Goal: Information Seeking & Learning: Learn about a topic

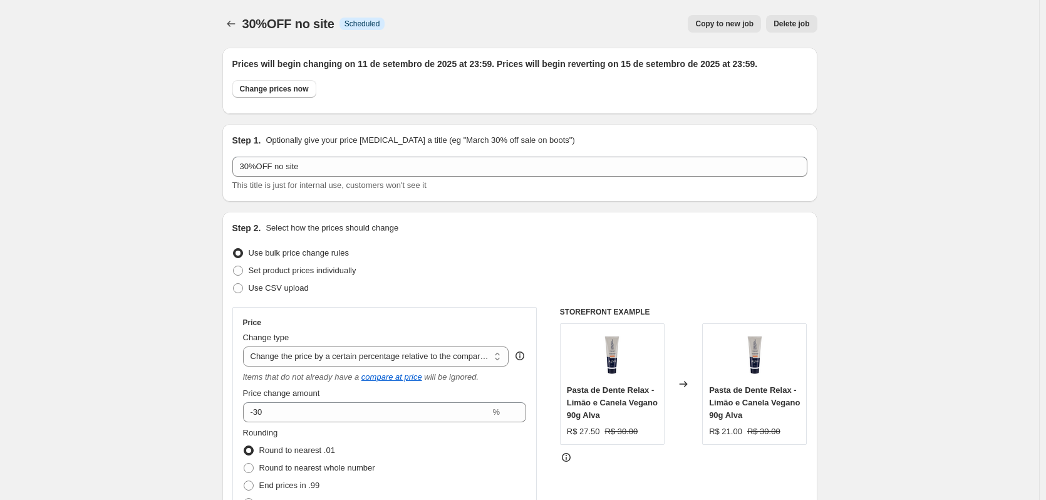
select select "pcap"
select select "no_change"
select select "collection"
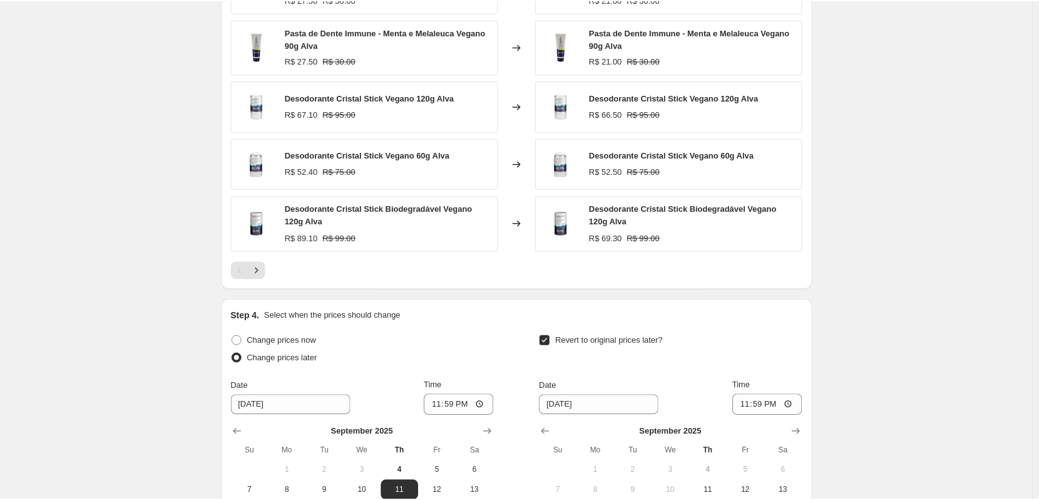
scroll to position [939, 0]
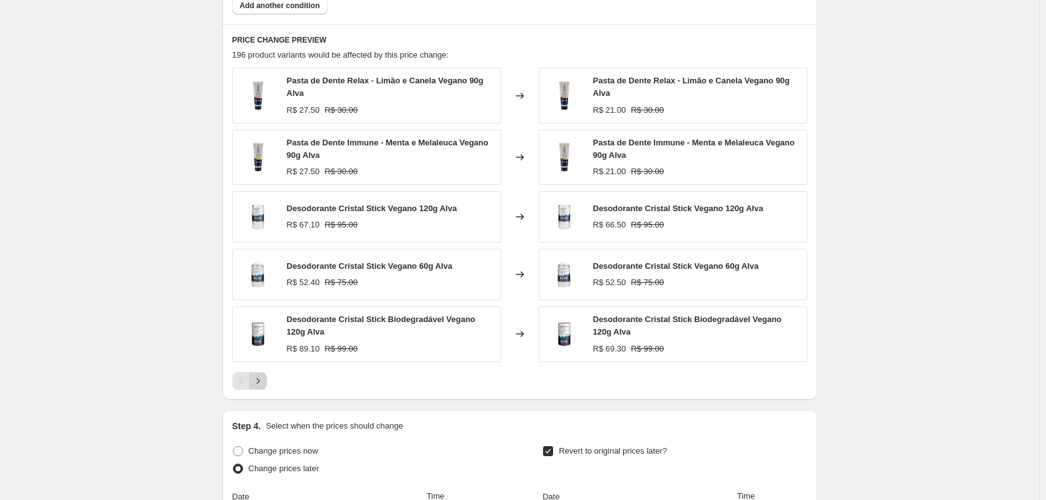
click at [264, 383] on icon "Next" at bounding box center [258, 380] width 13 height 13
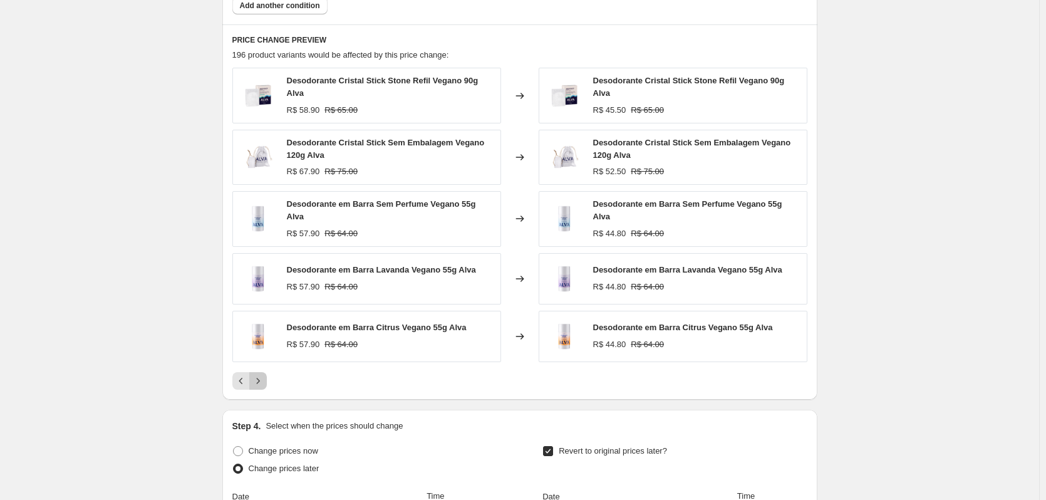
click at [264, 374] on icon "Next" at bounding box center [258, 380] width 13 height 13
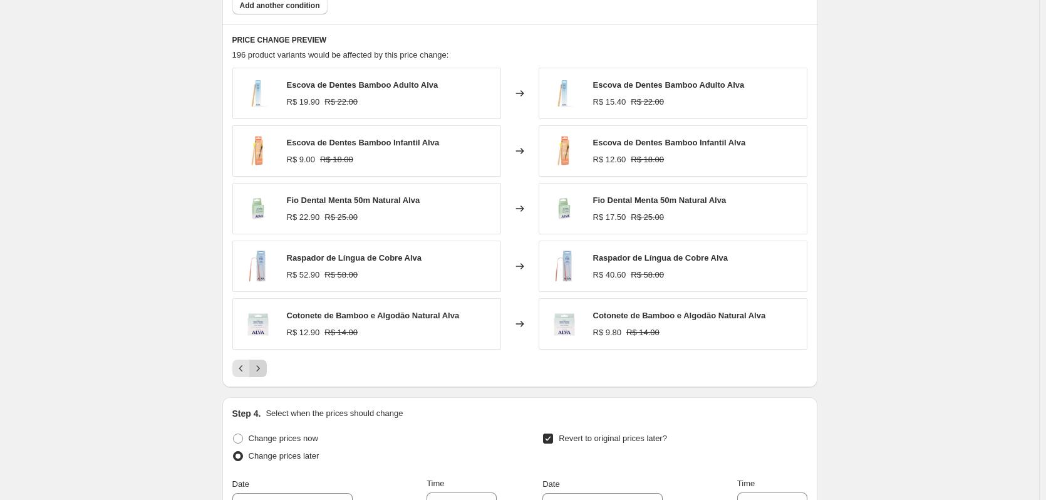
click at [264, 368] on icon "Next" at bounding box center [258, 368] width 13 height 13
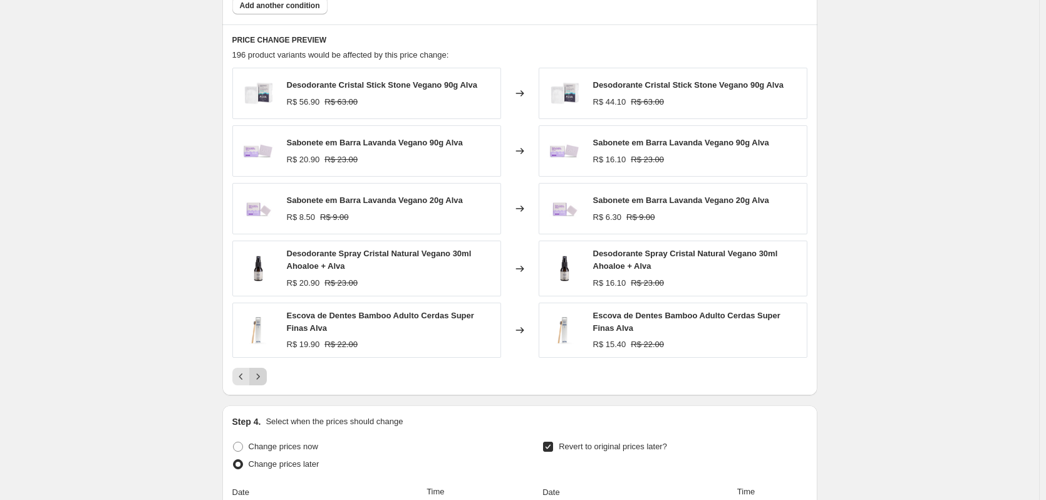
click at [264, 376] on icon "Next" at bounding box center [258, 376] width 13 height 13
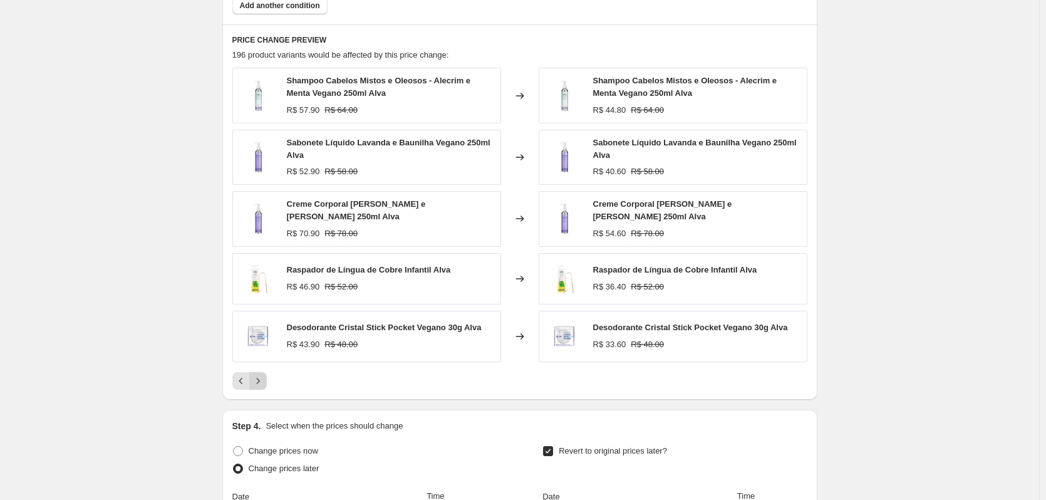
click at [264, 382] on icon "Next" at bounding box center [258, 380] width 13 height 13
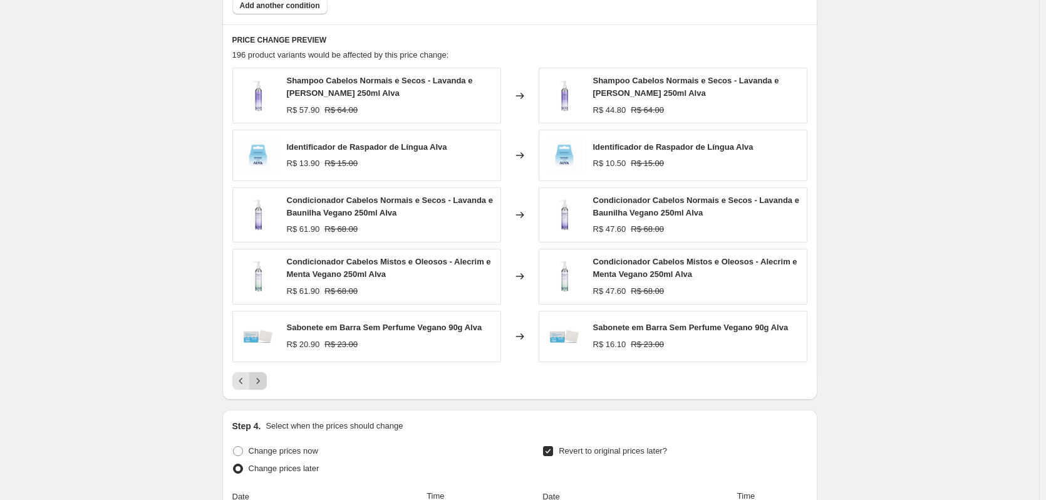
click at [264, 382] on icon "Next" at bounding box center [258, 380] width 13 height 13
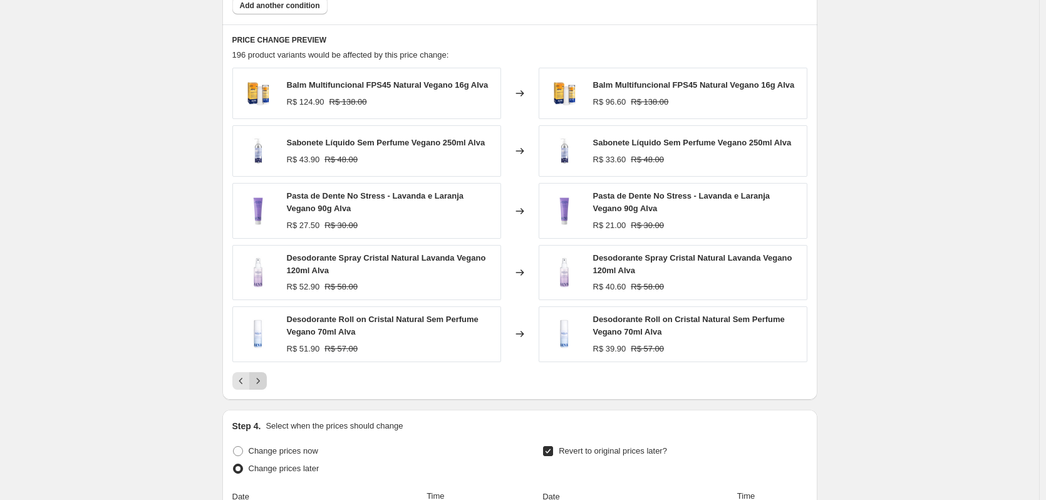
click at [259, 381] on icon "Next" at bounding box center [258, 380] width 13 height 13
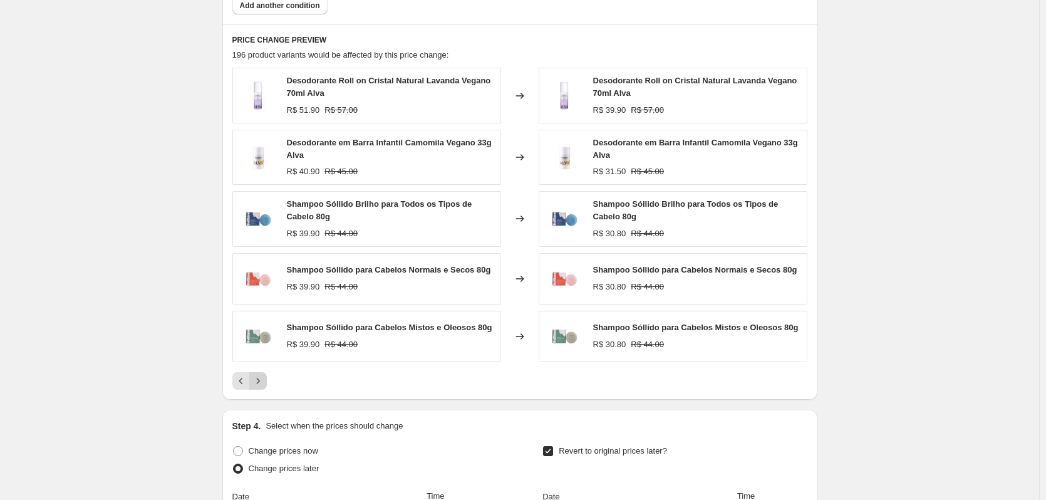
click at [261, 381] on icon "Next" at bounding box center [258, 380] width 13 height 13
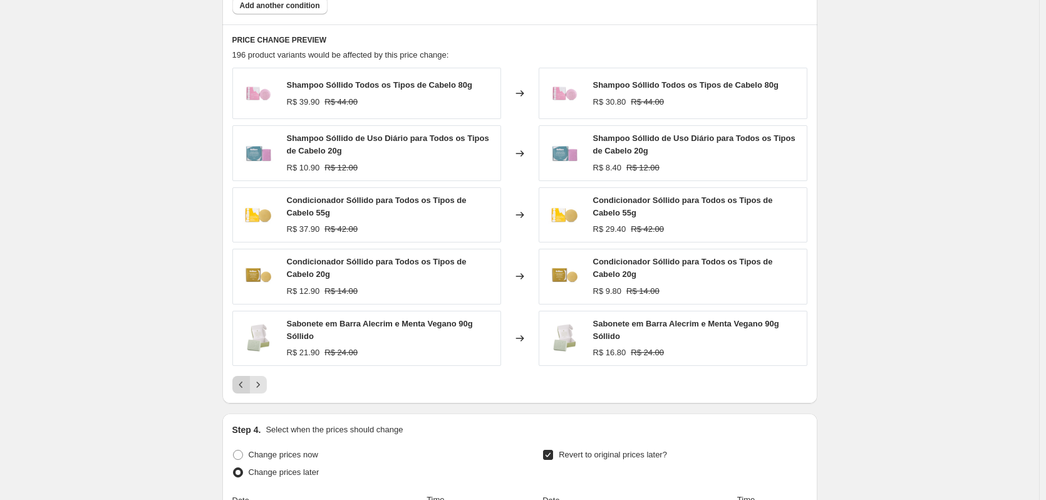
click at [242, 378] on button "Previous" at bounding box center [241, 385] width 18 height 18
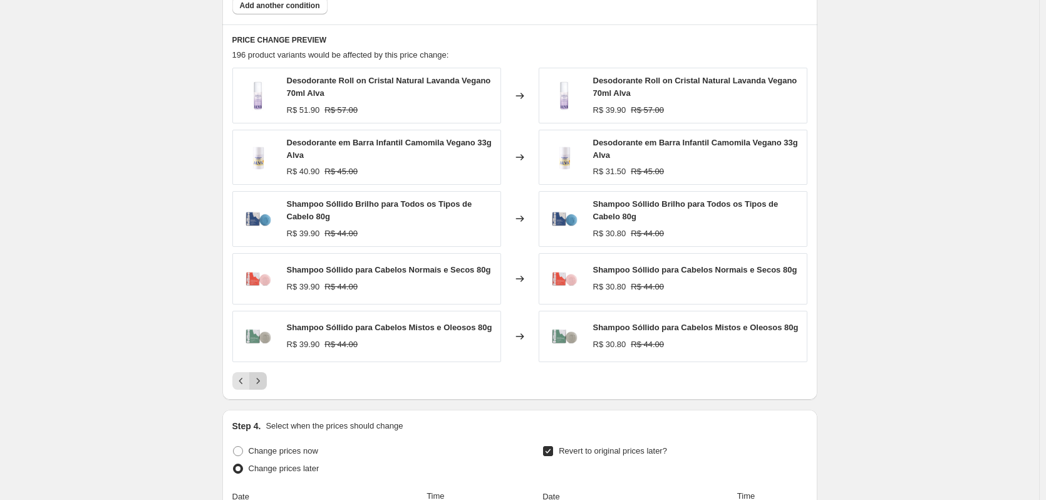
click at [257, 379] on icon "Next" at bounding box center [258, 380] width 13 height 13
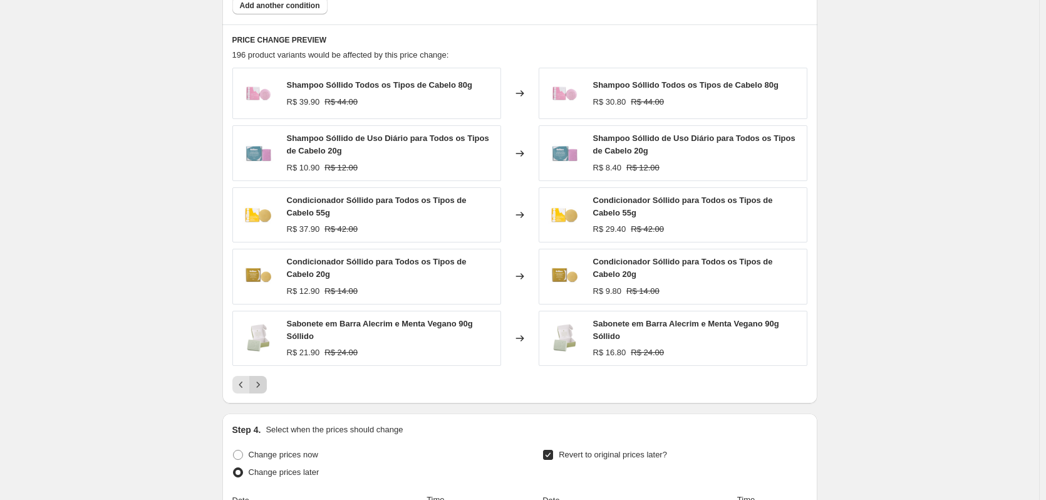
click at [257, 379] on icon "Next" at bounding box center [258, 384] width 13 height 13
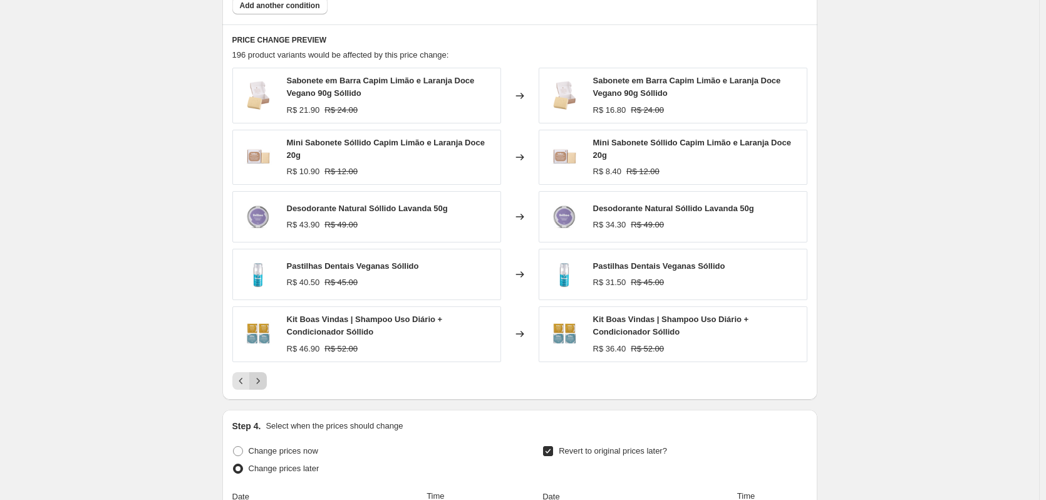
click at [260, 381] on icon "Next" at bounding box center [258, 380] width 13 height 13
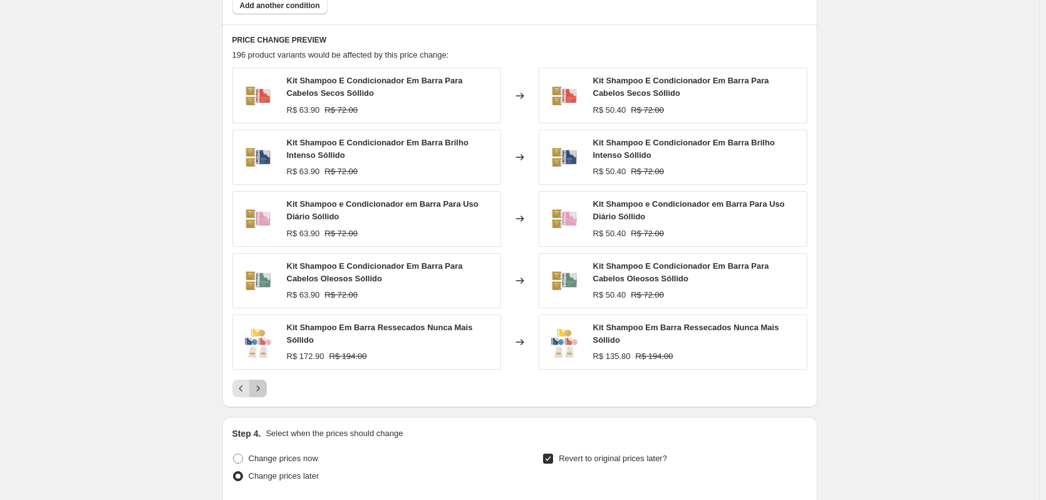
click at [260, 382] on icon "Next" at bounding box center [258, 388] width 13 height 13
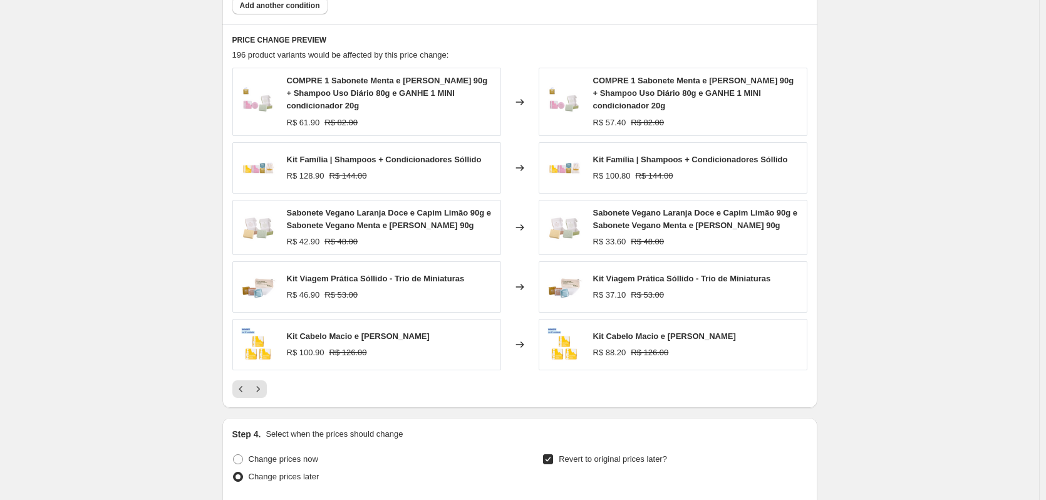
click at [267, 380] on button "Next" at bounding box center [258, 389] width 18 height 18
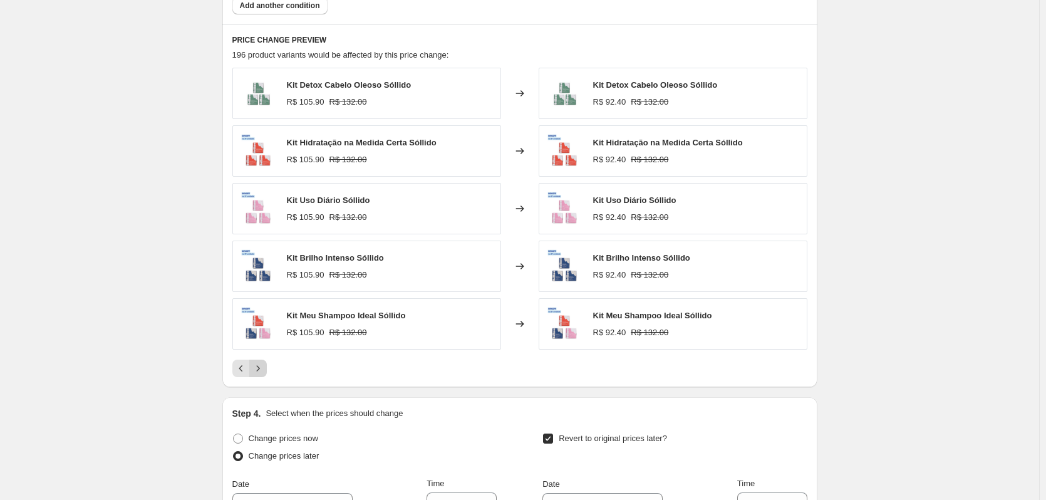
click at [264, 371] on icon "Next" at bounding box center [258, 368] width 13 height 13
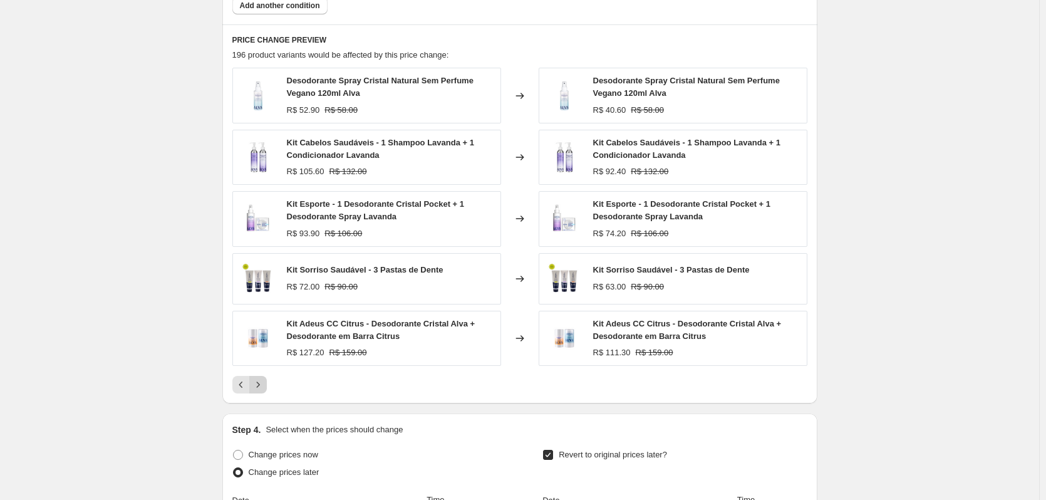
click at [264, 371] on div "Desodorante Spray Cristal Natural Sem Perfume Vegano 120ml Alva R$ 52.90 R$ 58.…" at bounding box center [519, 231] width 575 height 326
click at [267, 378] on button "Next" at bounding box center [258, 385] width 18 height 18
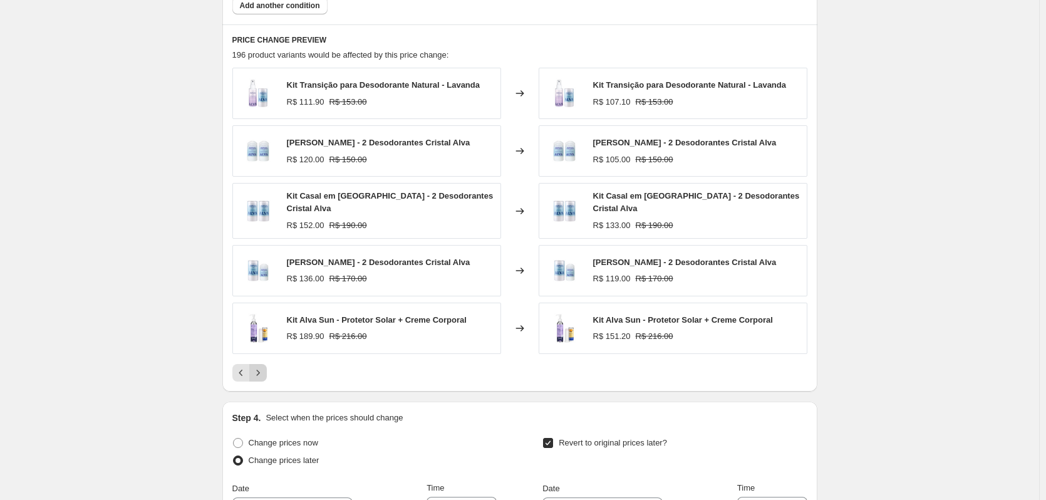
click at [264, 366] on icon "Next" at bounding box center [258, 372] width 13 height 13
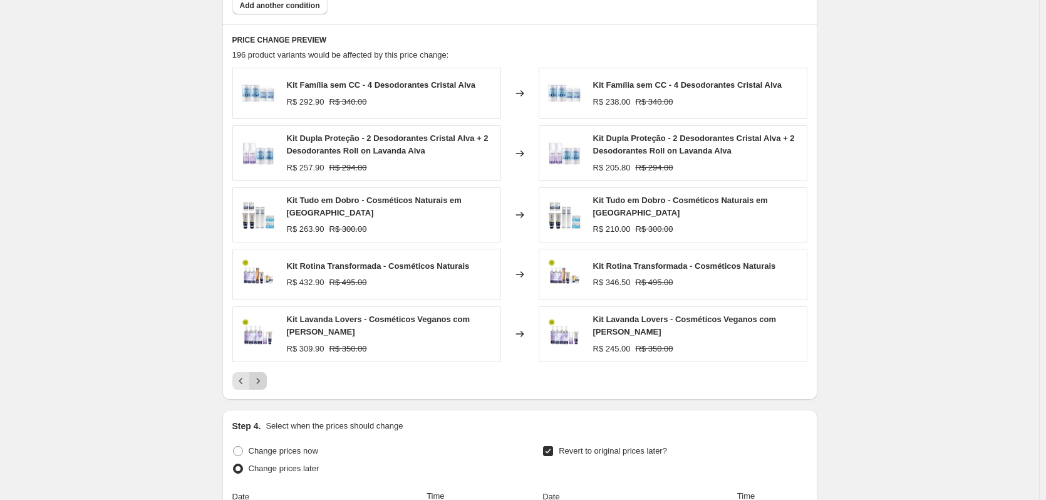
click at [264, 374] on icon "Next" at bounding box center [258, 380] width 13 height 13
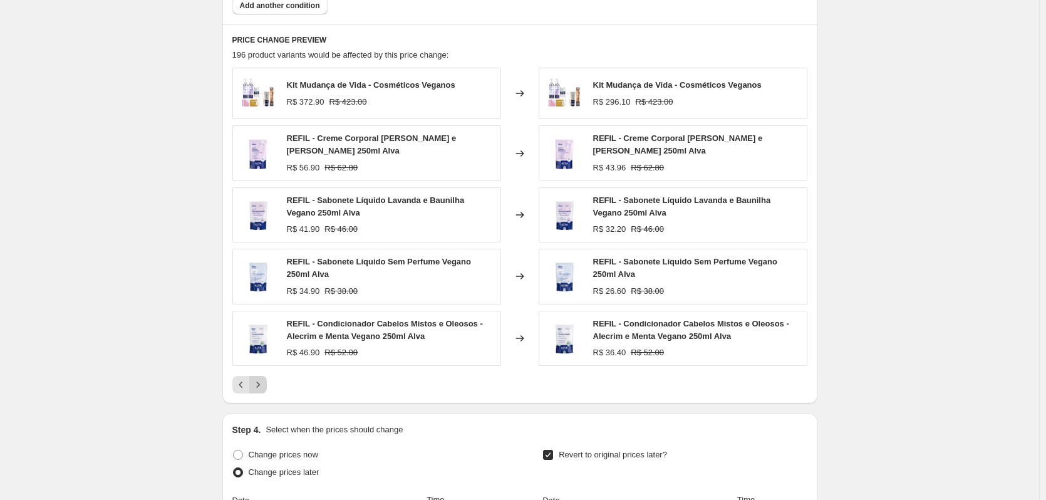
click at [264, 389] on icon "Next" at bounding box center [258, 384] width 13 height 13
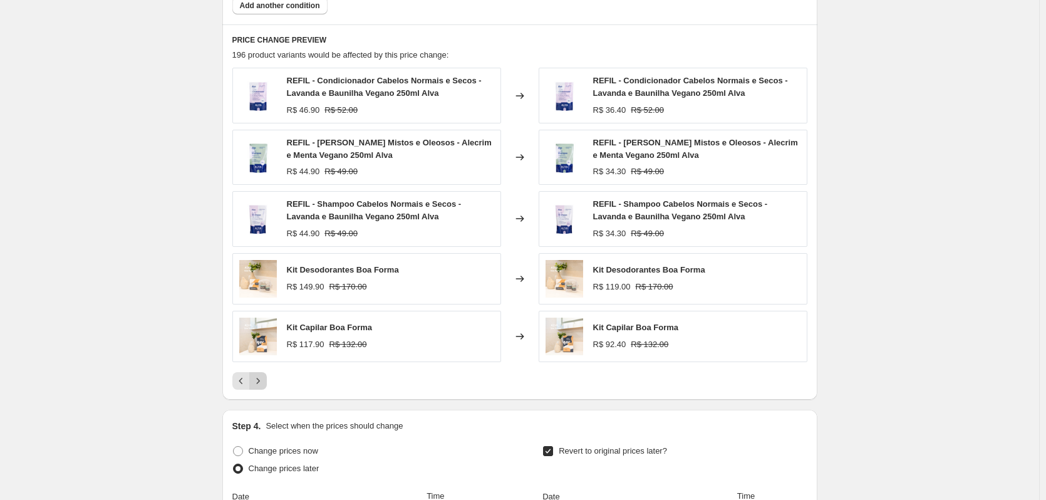
click at [264, 387] on icon "Next" at bounding box center [258, 380] width 13 height 13
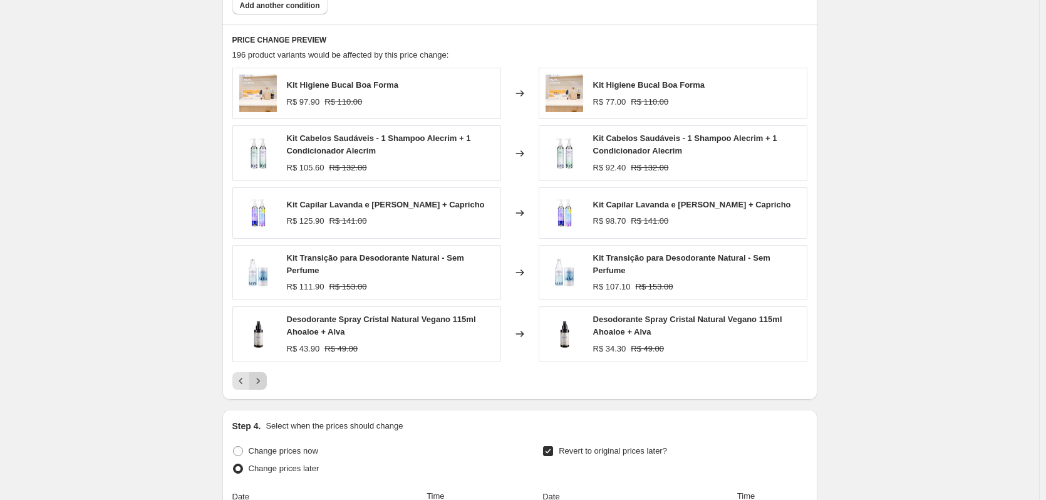
click at [267, 381] on button "Next" at bounding box center [258, 381] width 18 height 18
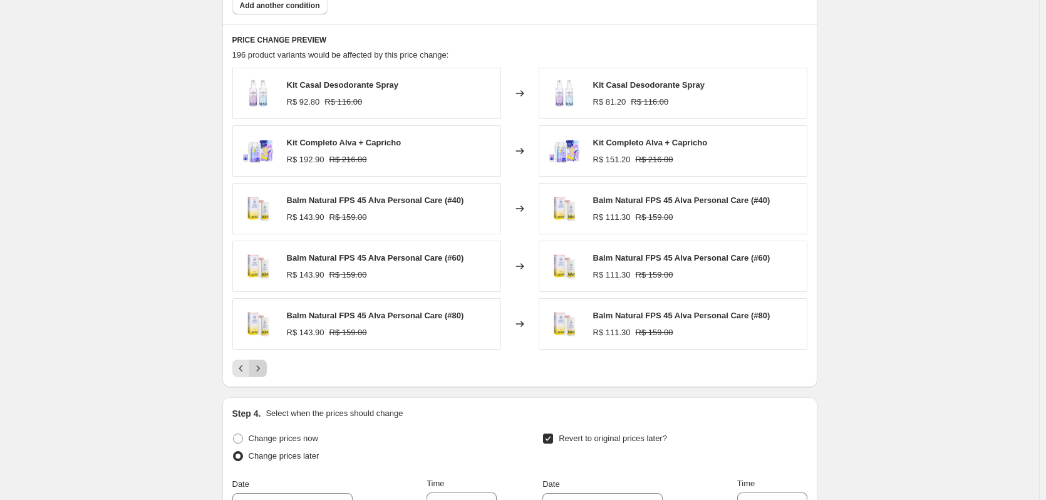
click at [262, 373] on icon "Next" at bounding box center [258, 368] width 13 height 13
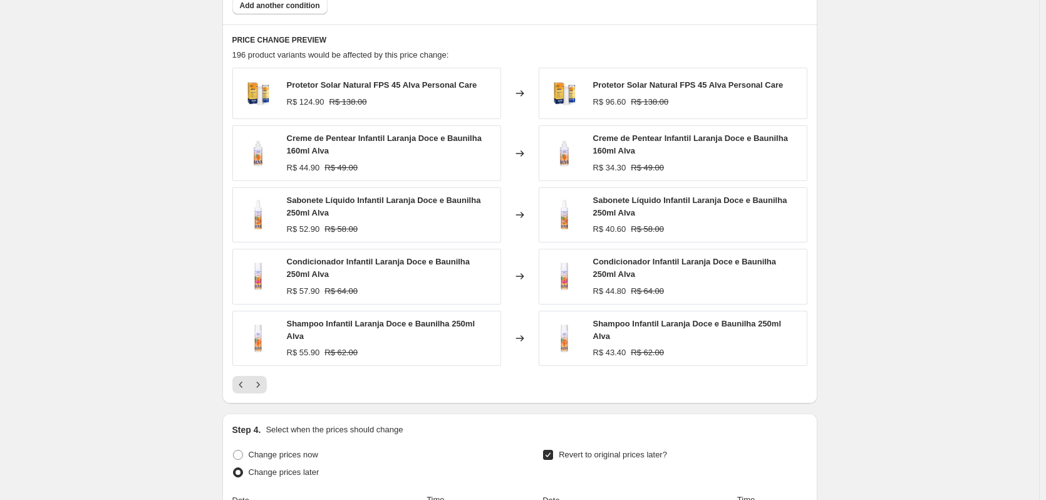
click at [257, 371] on div "Protetor Solar Natural FPS 45 Alva Personal Care R$ 124.90 R$ 138.00 Changed to…" at bounding box center [519, 231] width 575 height 326
click at [259, 376] on button "Next" at bounding box center [258, 385] width 18 height 18
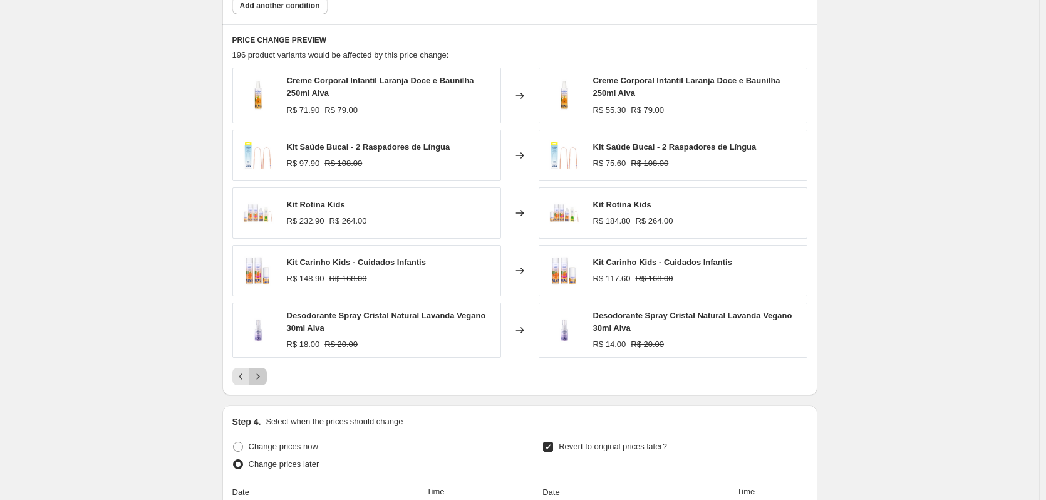
click at [257, 376] on icon "Next" at bounding box center [258, 376] width 13 height 13
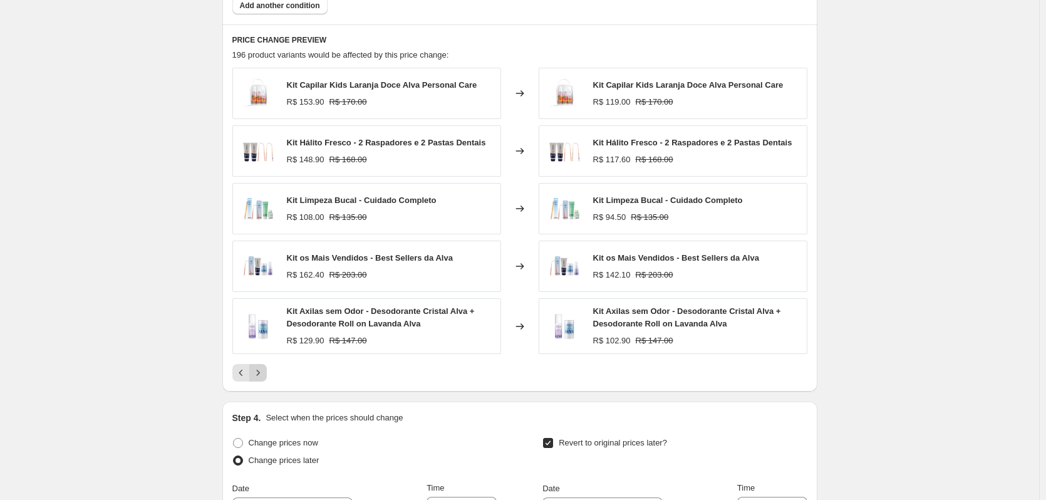
click at [259, 379] on icon "Next" at bounding box center [258, 372] width 13 height 13
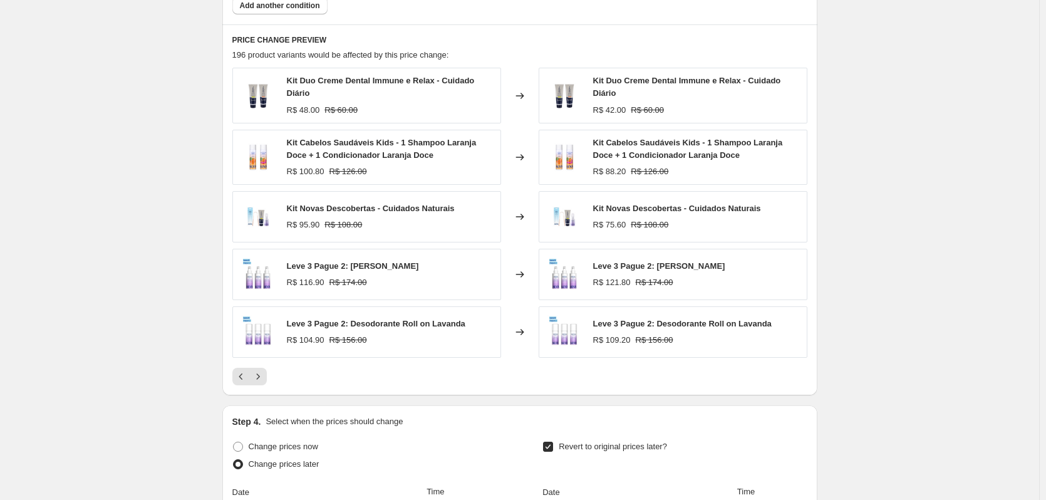
click at [259, 378] on icon "Next" at bounding box center [258, 376] width 13 height 13
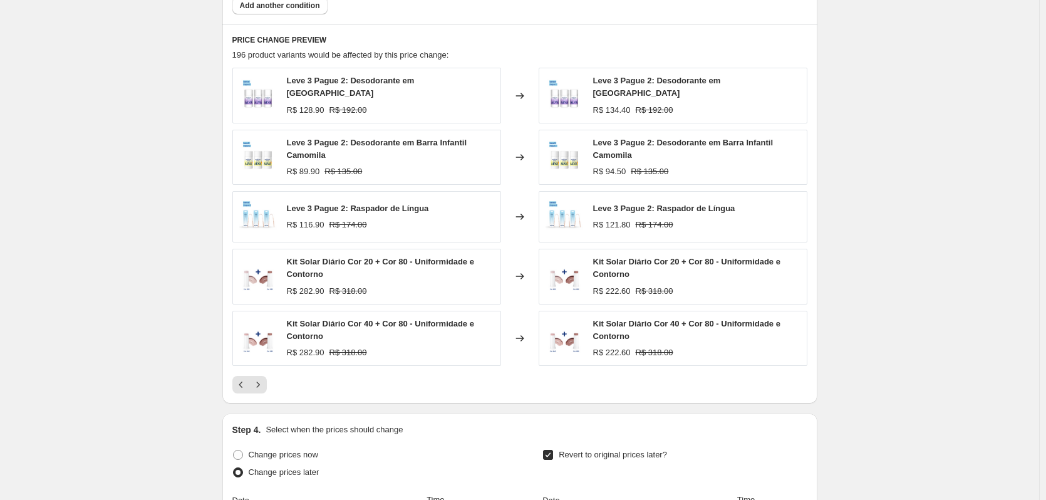
click at [259, 378] on icon "Next" at bounding box center [258, 384] width 13 height 13
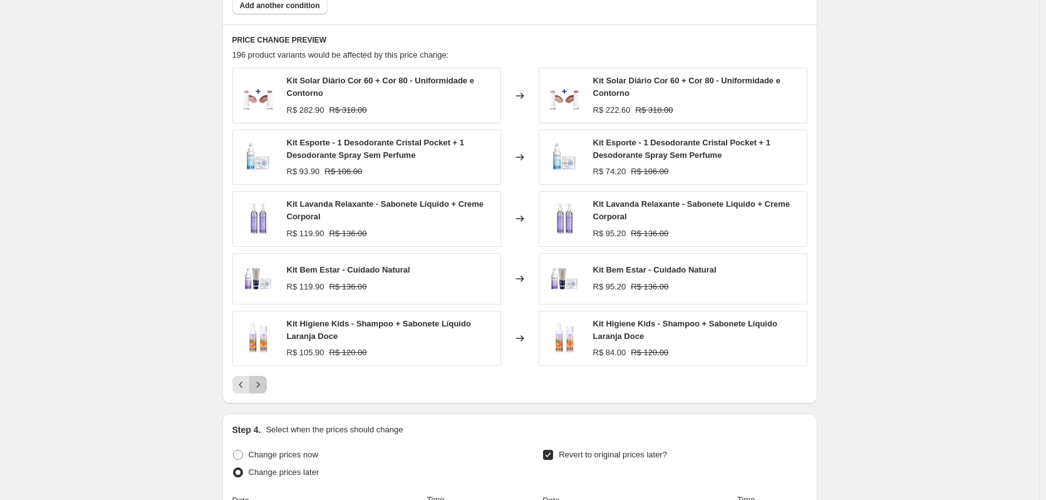
click at [259, 378] on button "Next" at bounding box center [258, 385] width 18 height 18
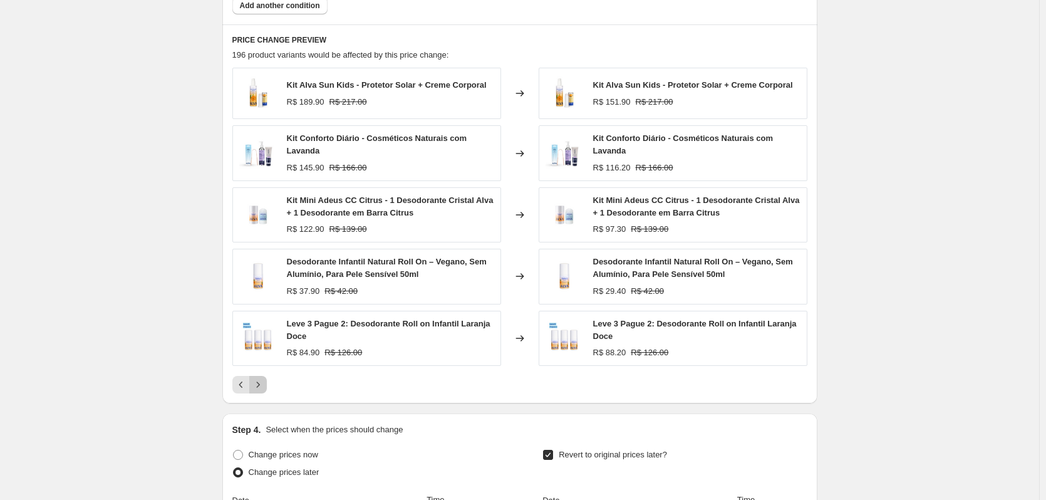
click at [259, 379] on icon "Next" at bounding box center [258, 384] width 13 height 13
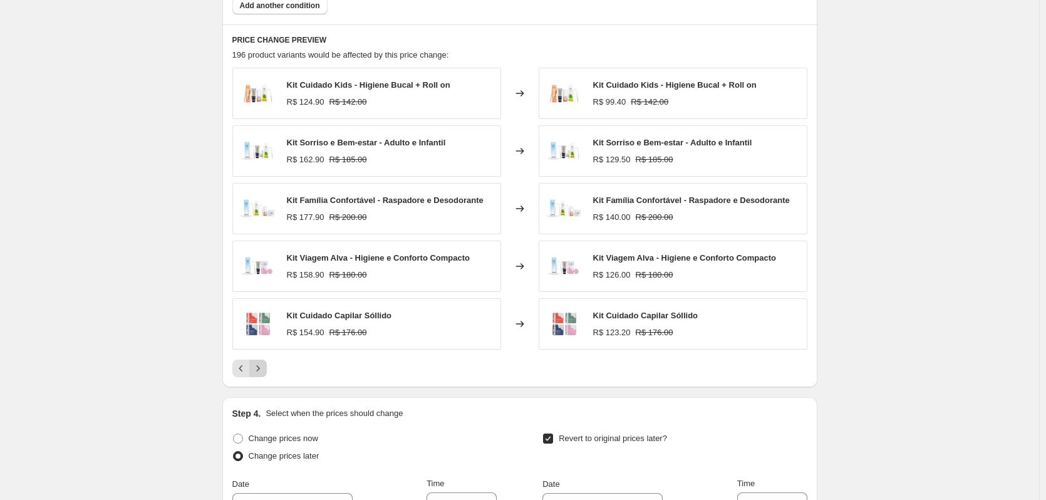
click at [261, 374] on icon "Next" at bounding box center [258, 368] width 13 height 13
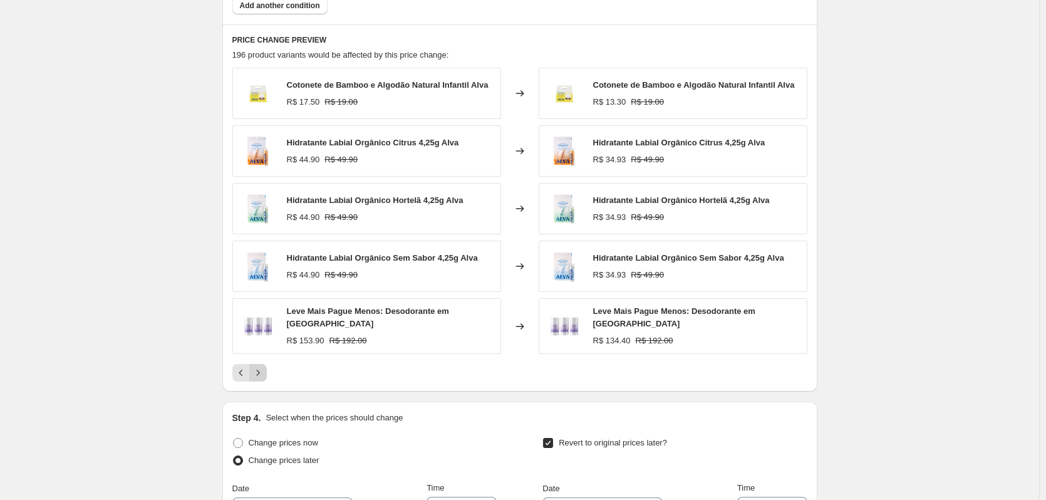
click at [259, 375] on icon "Next" at bounding box center [257, 372] width 3 height 6
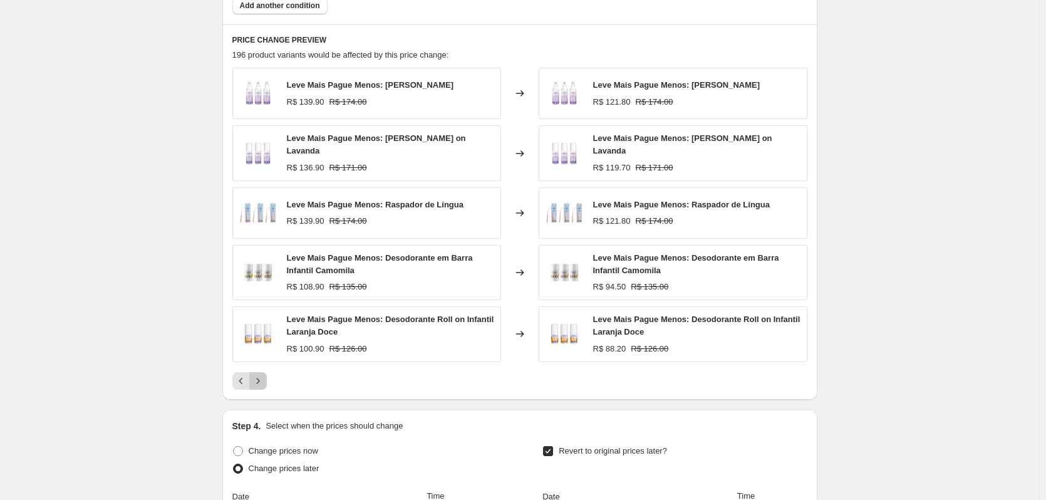
click at [260, 375] on icon "Next" at bounding box center [258, 380] width 13 height 13
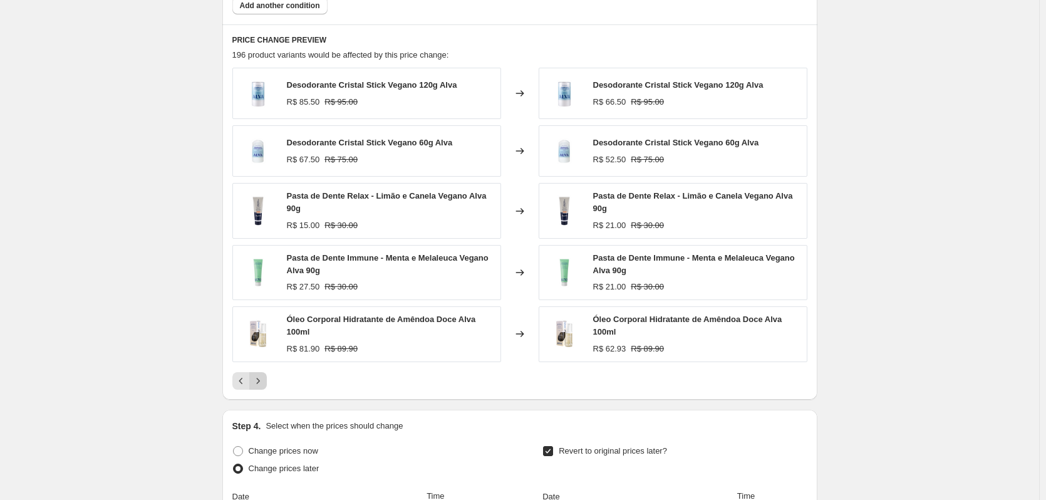
click at [259, 384] on icon "Next" at bounding box center [258, 380] width 13 height 13
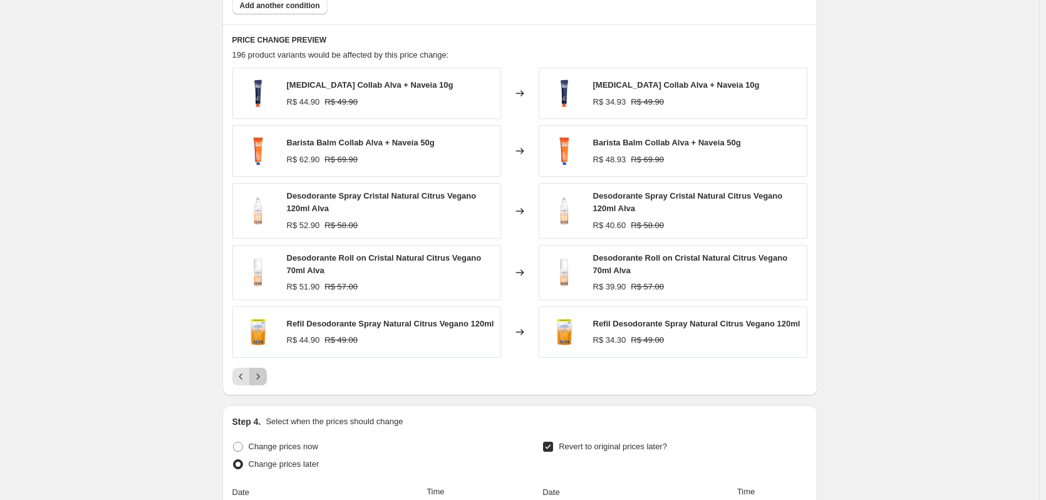
click at [263, 383] on icon "Next" at bounding box center [258, 376] width 13 height 13
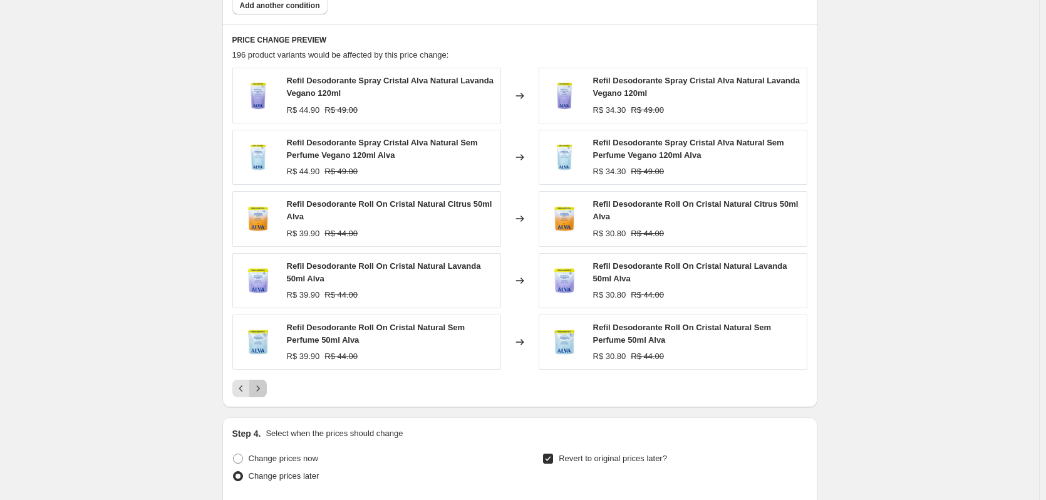
click at [264, 384] on icon "Next" at bounding box center [258, 388] width 13 height 13
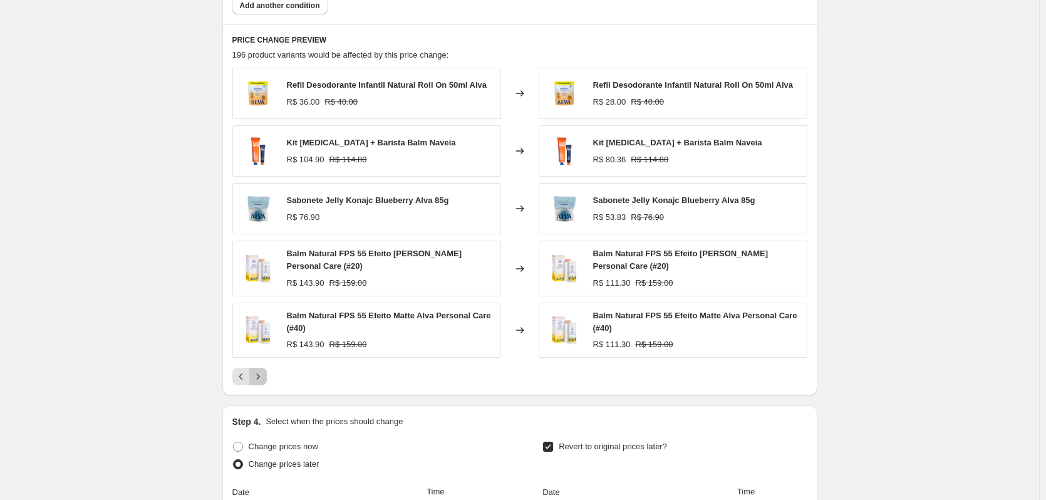
click at [264, 384] on button "Next" at bounding box center [258, 377] width 18 height 18
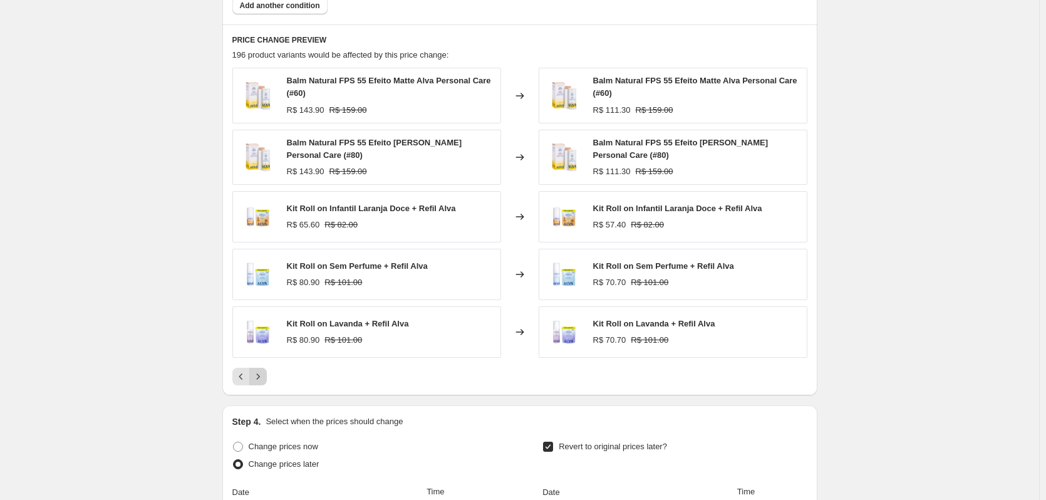
click at [264, 384] on button "Next" at bounding box center [258, 377] width 18 height 18
